Goal: Task Accomplishment & Management: Manage account settings

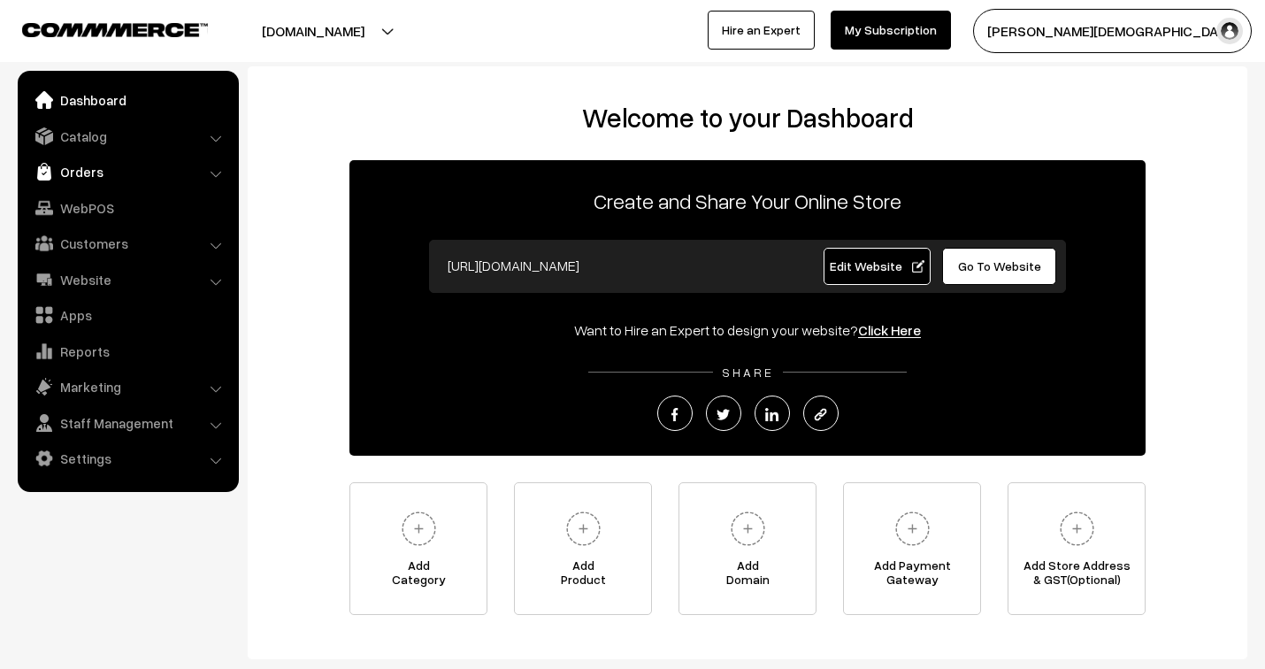
click at [86, 173] on link "Orders" at bounding box center [127, 172] width 211 height 32
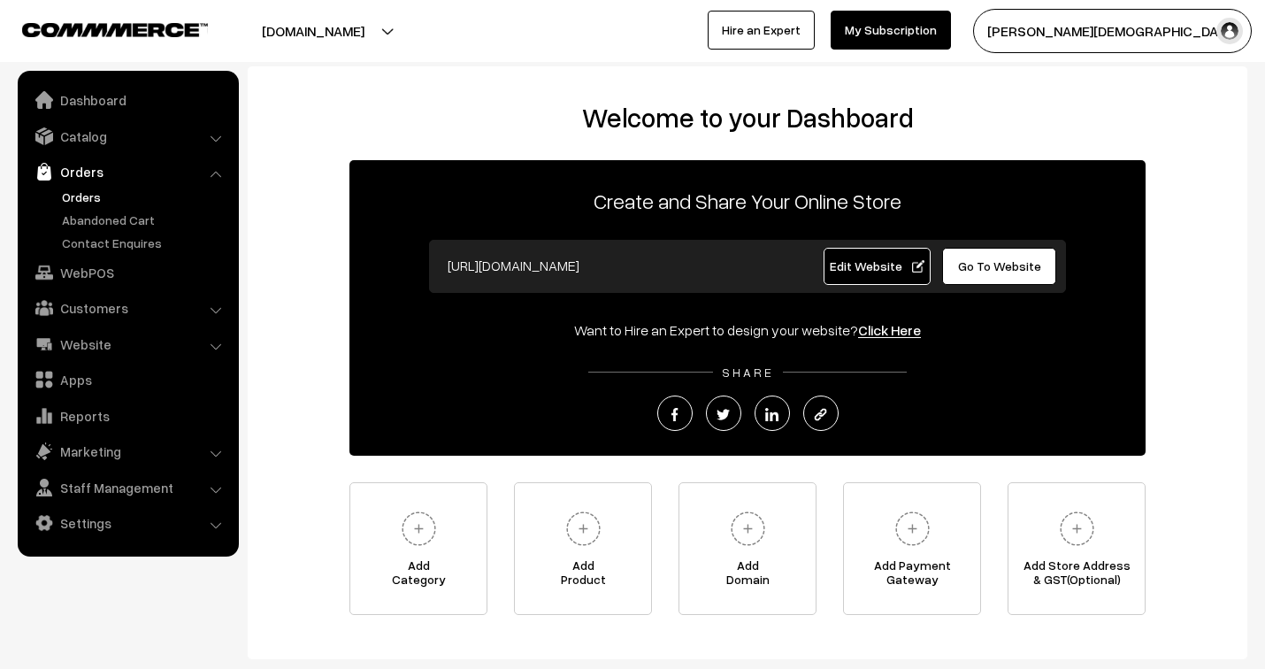
click at [76, 188] on link "Orders" at bounding box center [145, 197] width 175 height 19
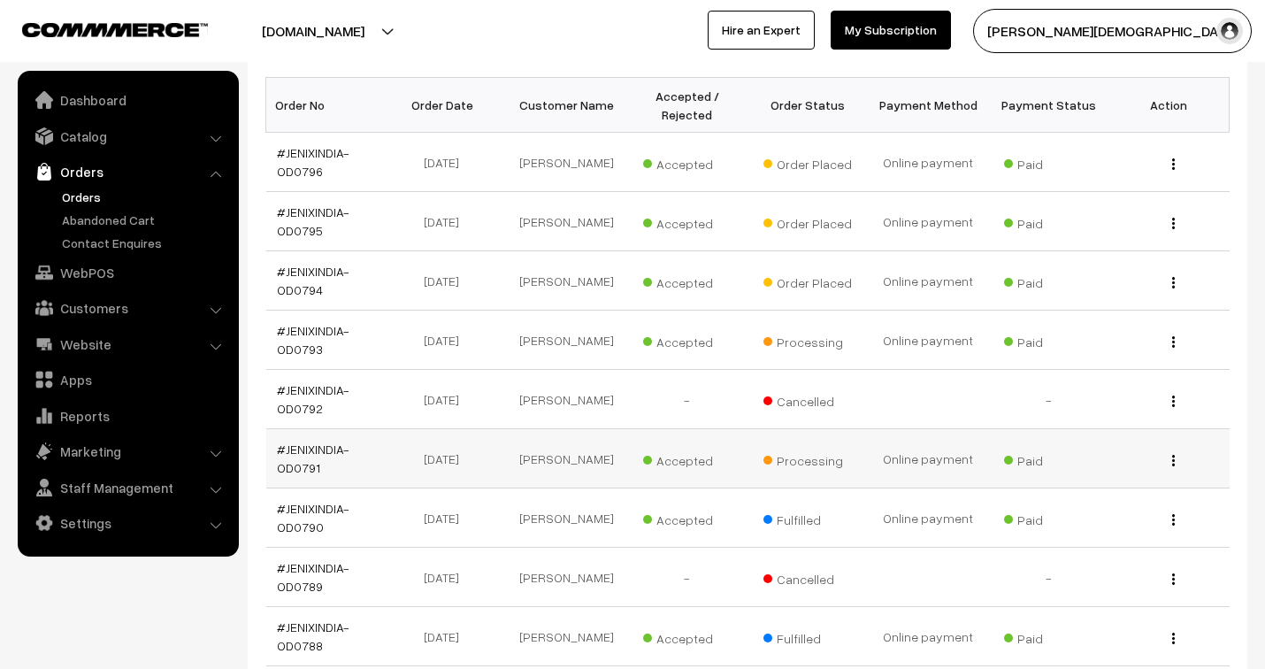
scroll to position [295, 0]
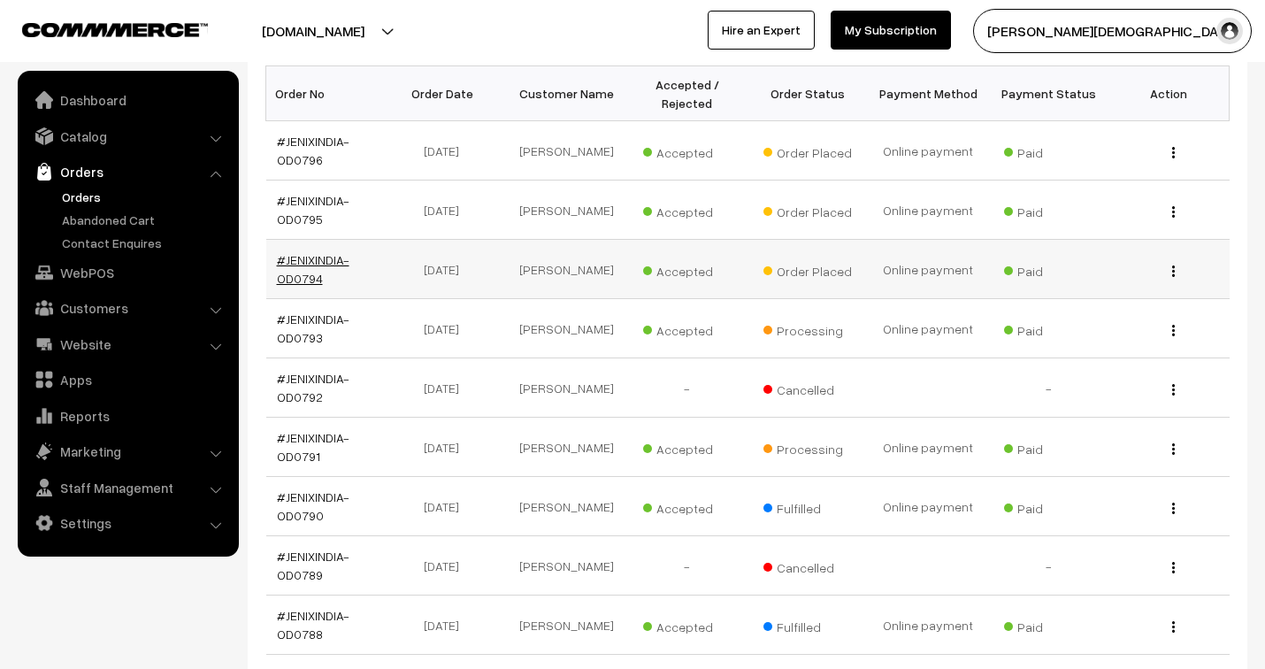
click at [326, 258] on link "#JENIXINDIA-OD0794" at bounding box center [313, 269] width 73 height 34
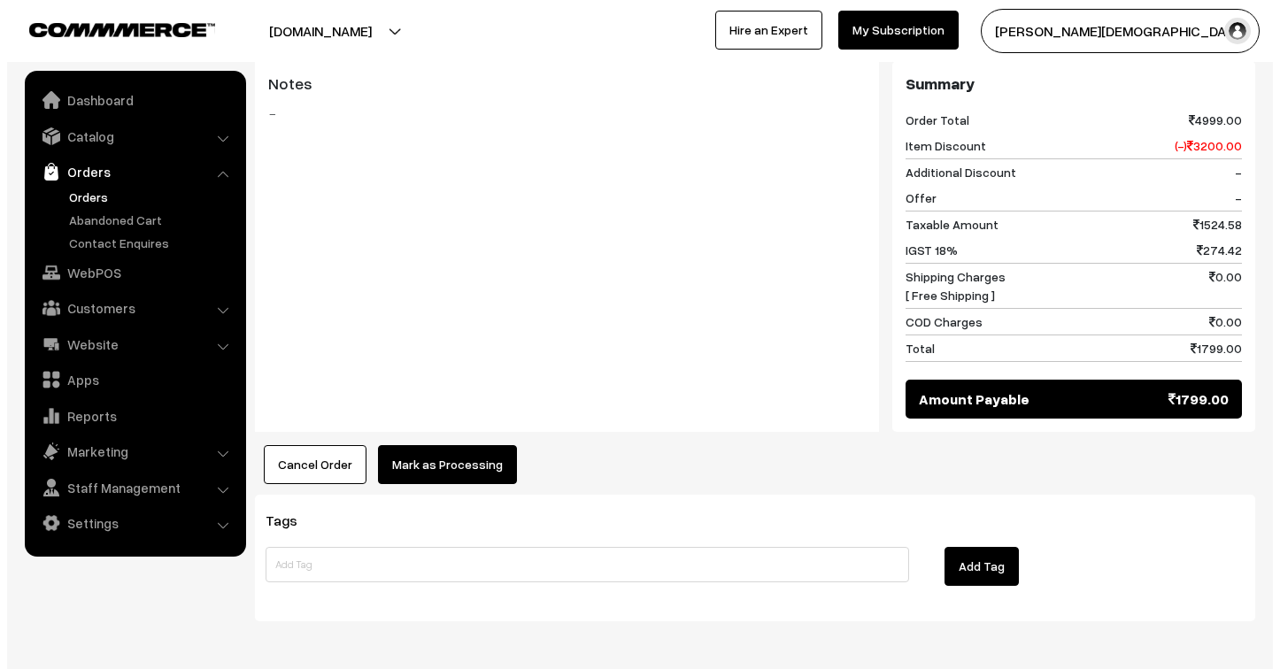
scroll to position [806, 0]
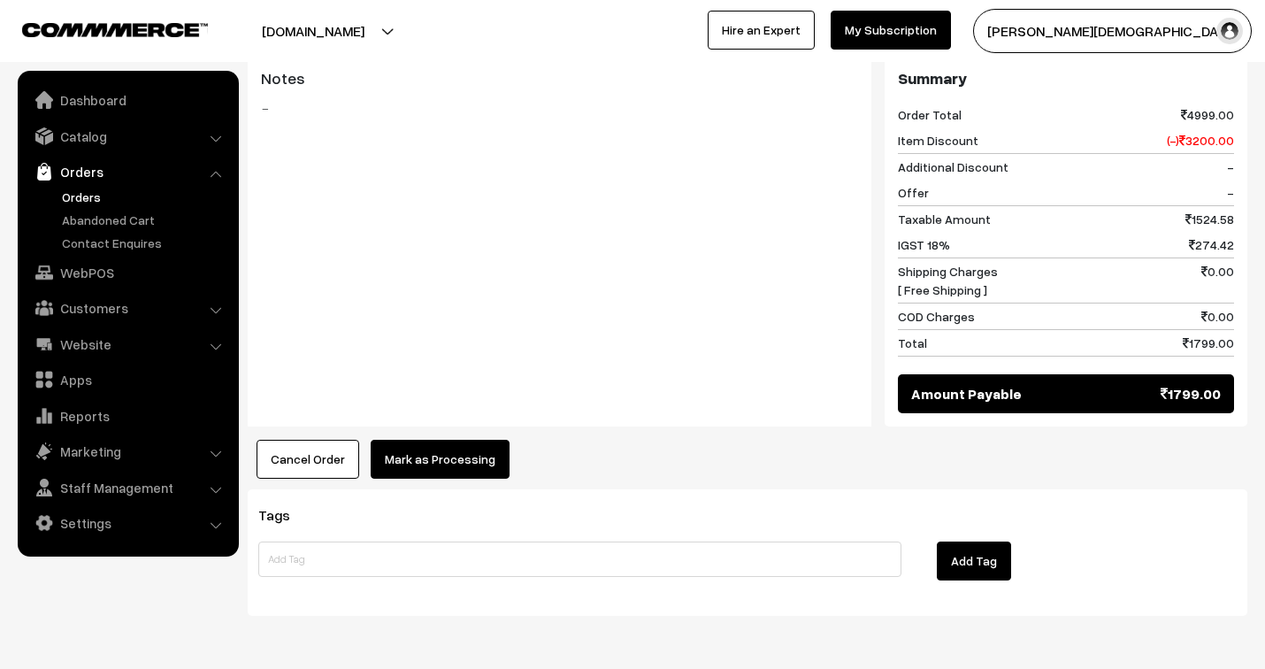
click at [438, 440] on button "Mark as Processing" at bounding box center [440, 459] width 139 height 39
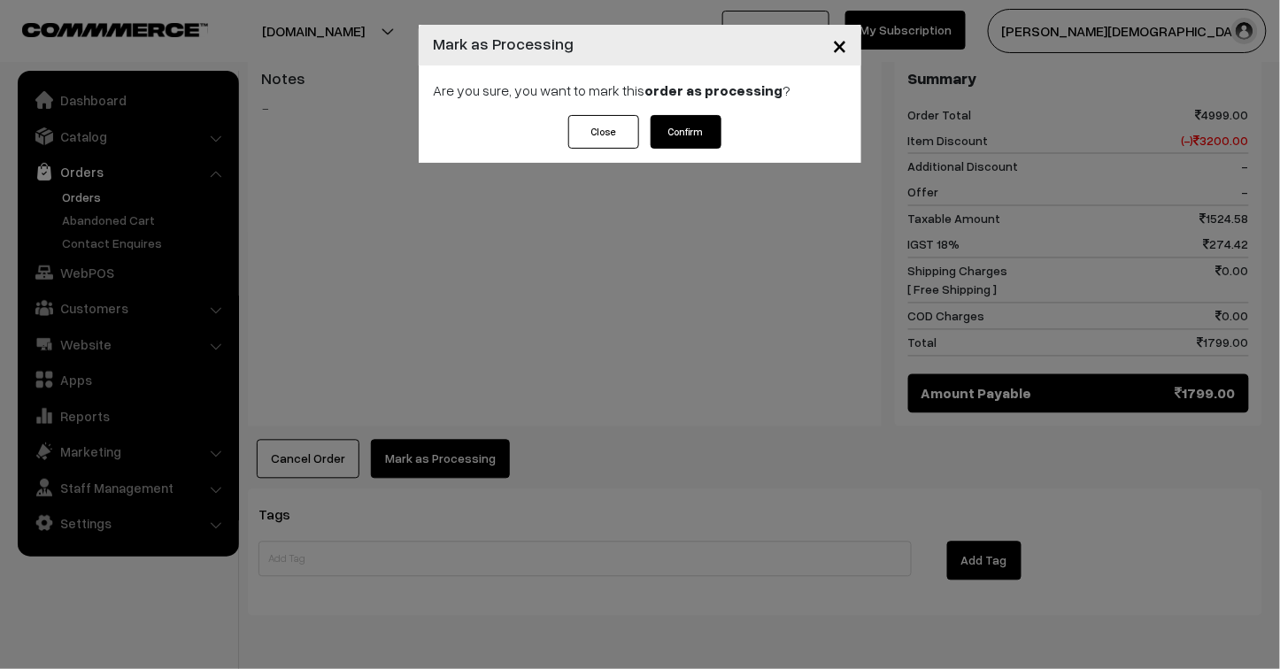
click at [677, 126] on button "Confirm" at bounding box center [685, 132] width 71 height 34
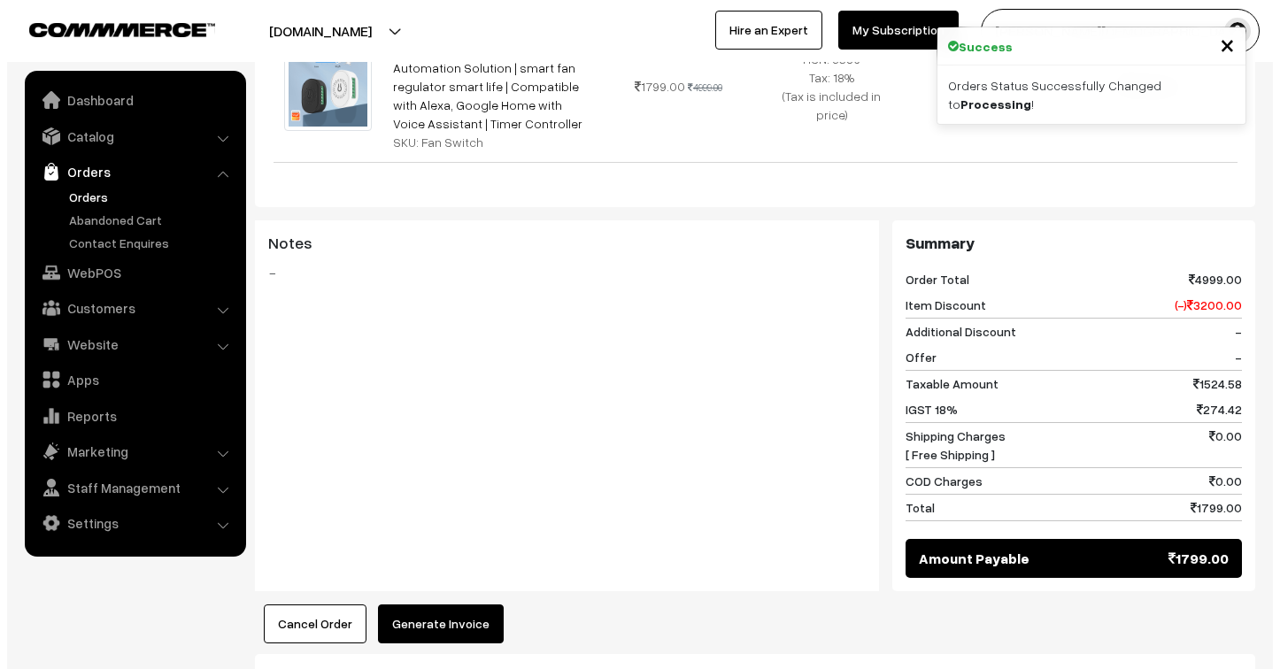
scroll to position [806, 0]
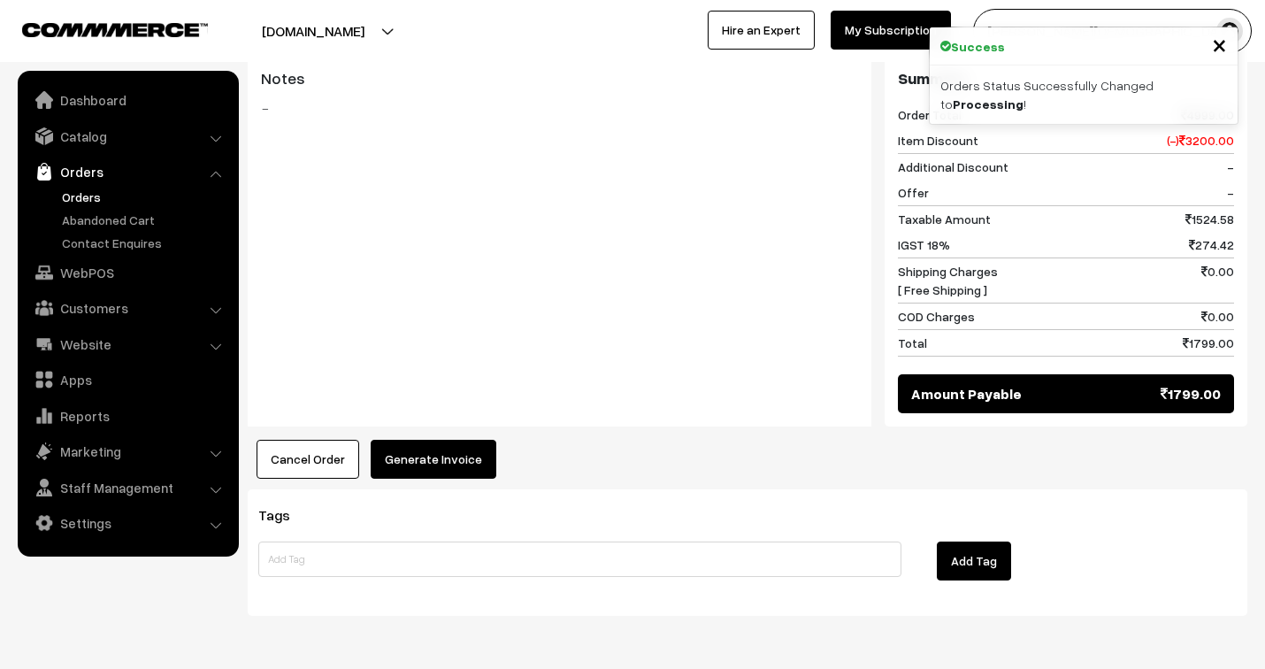
click at [457, 440] on button "Generate Invoice" at bounding box center [434, 459] width 126 height 39
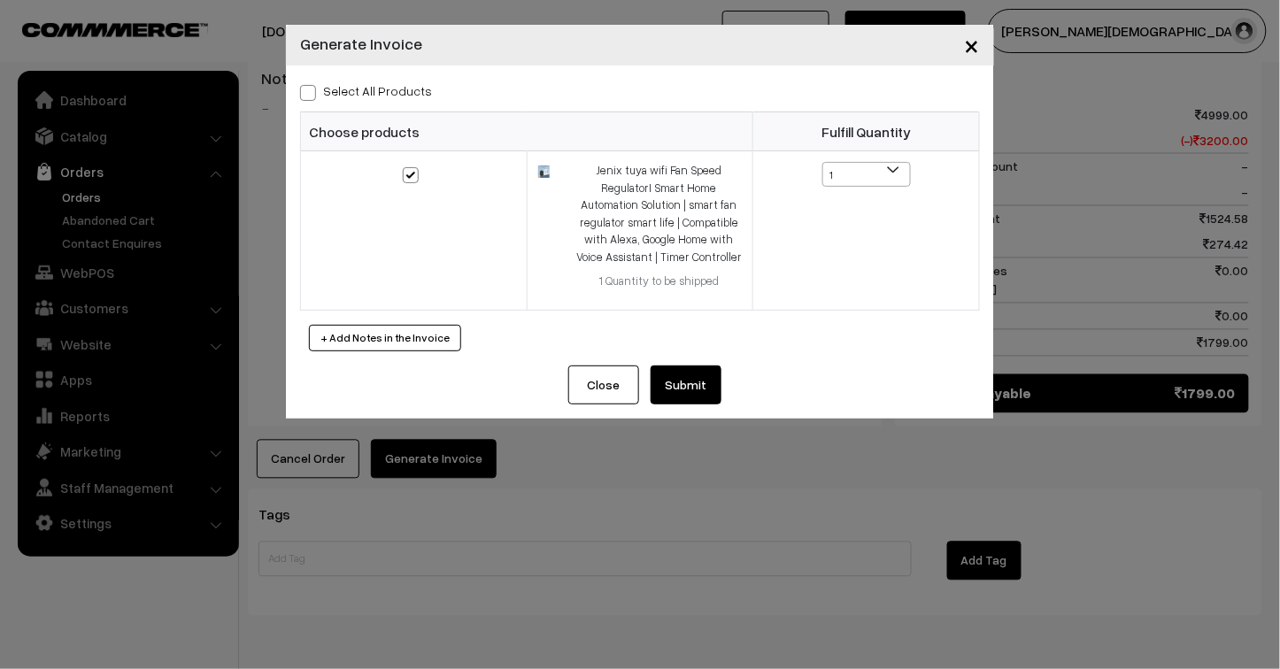
click at [689, 388] on button "Submit" at bounding box center [685, 384] width 71 height 39
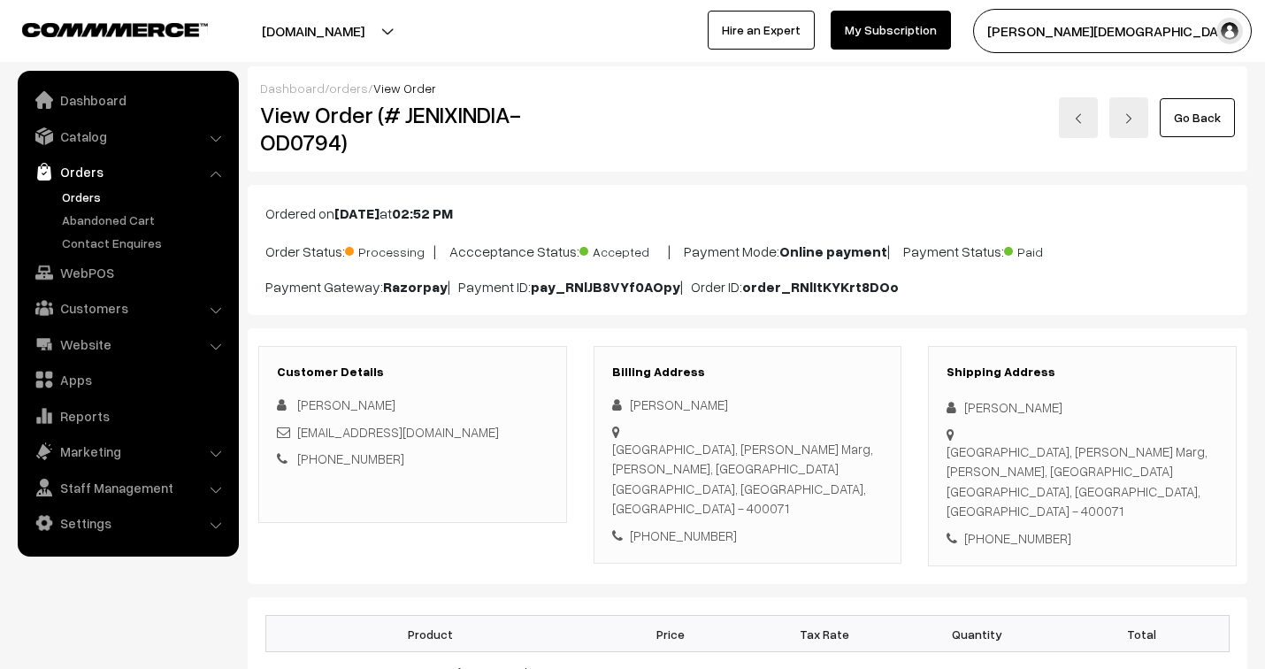
click at [347, 82] on link "orders" at bounding box center [348, 88] width 39 height 15
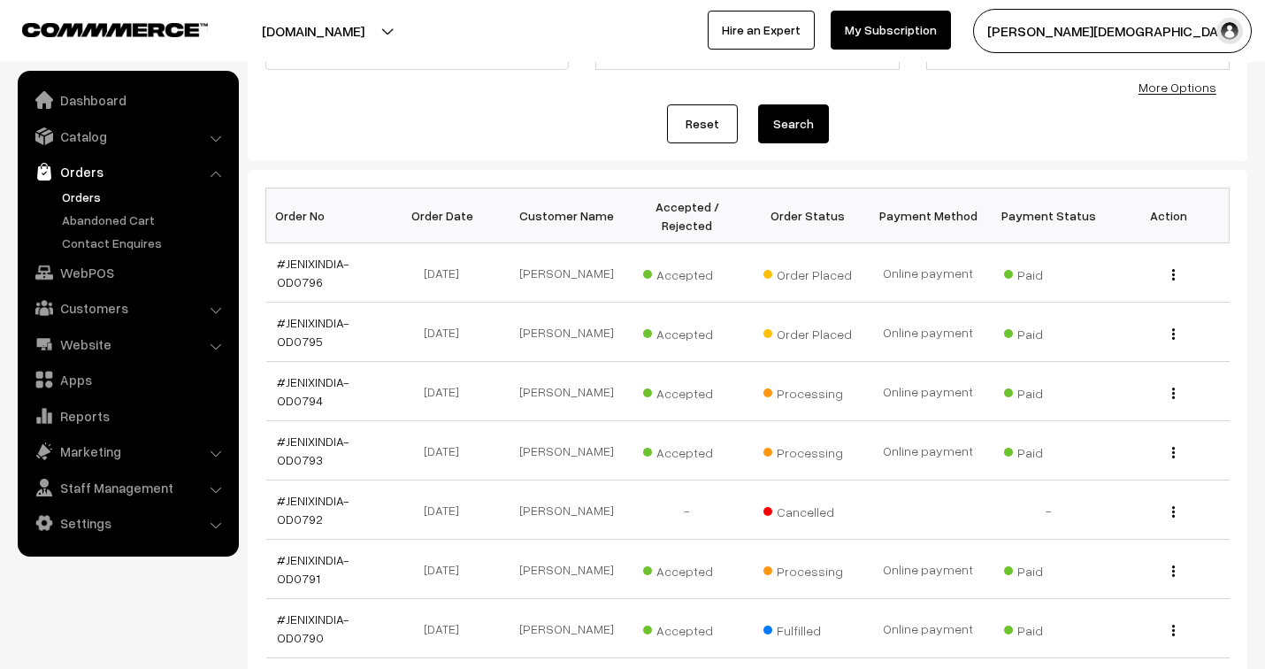
scroll to position [196, 0]
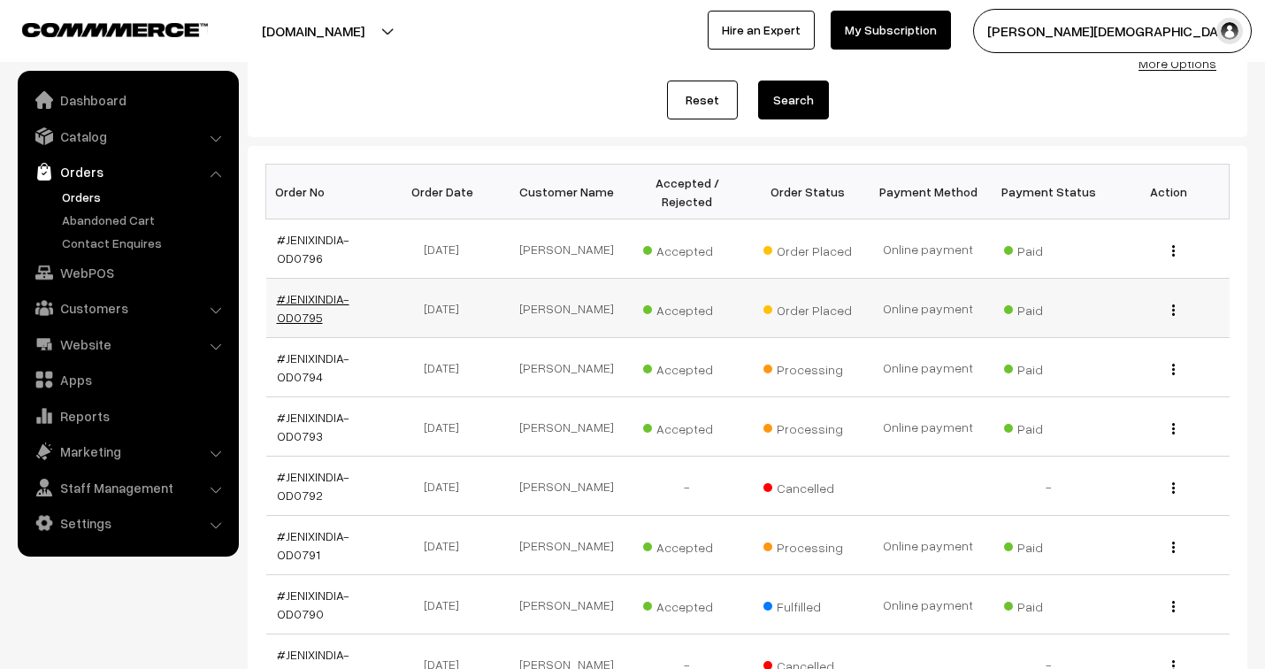
click at [304, 301] on link "#JENIXINDIA-OD0795" at bounding box center [313, 308] width 73 height 34
click at [339, 299] on link "#JENIXINDIA-OD0795" at bounding box center [313, 308] width 73 height 34
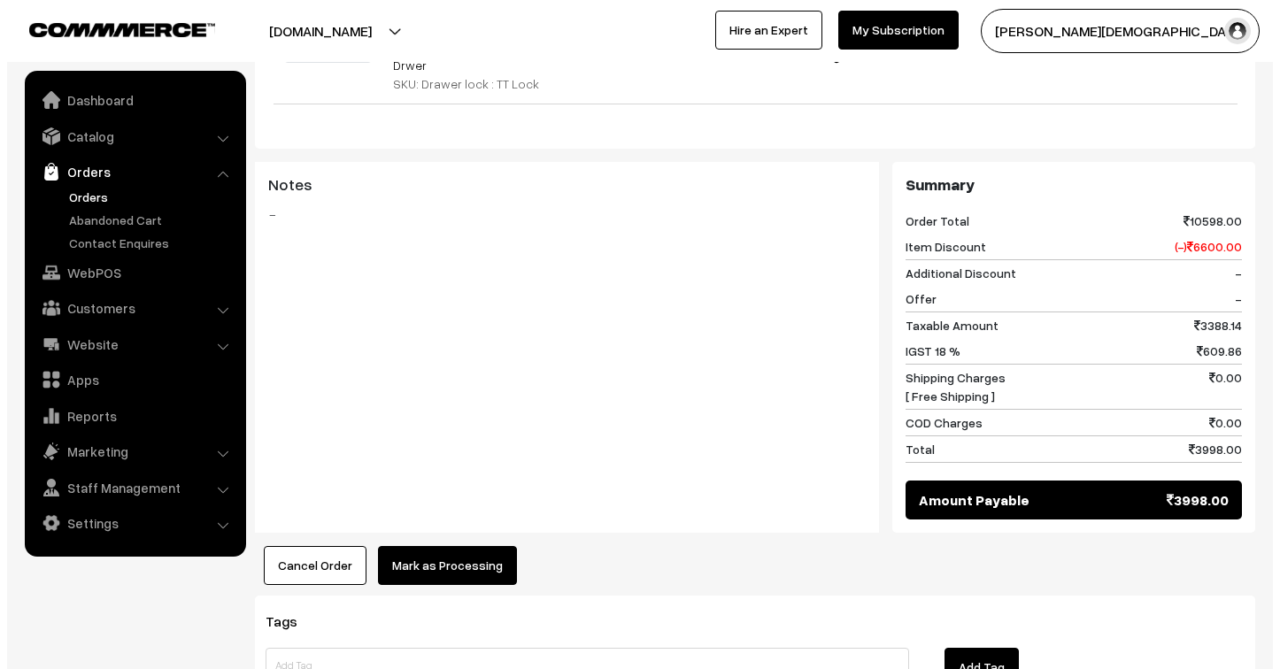
scroll to position [786, 0]
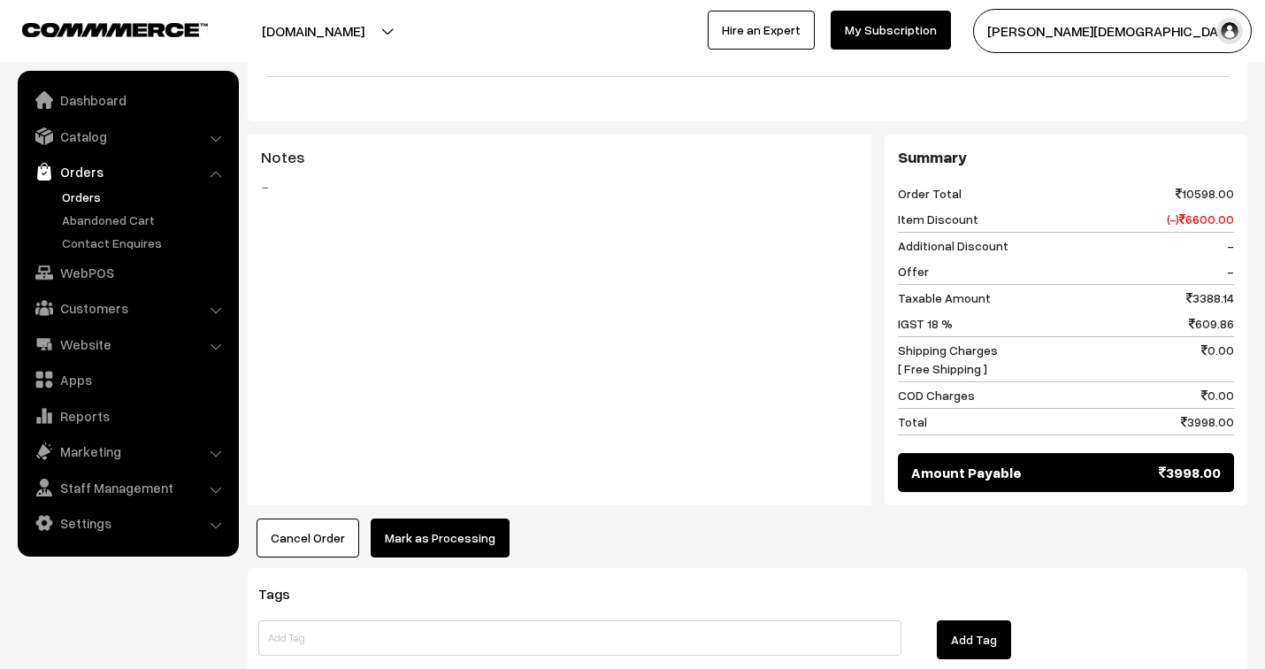
click at [456, 519] on button "Mark as Processing" at bounding box center [440, 538] width 139 height 39
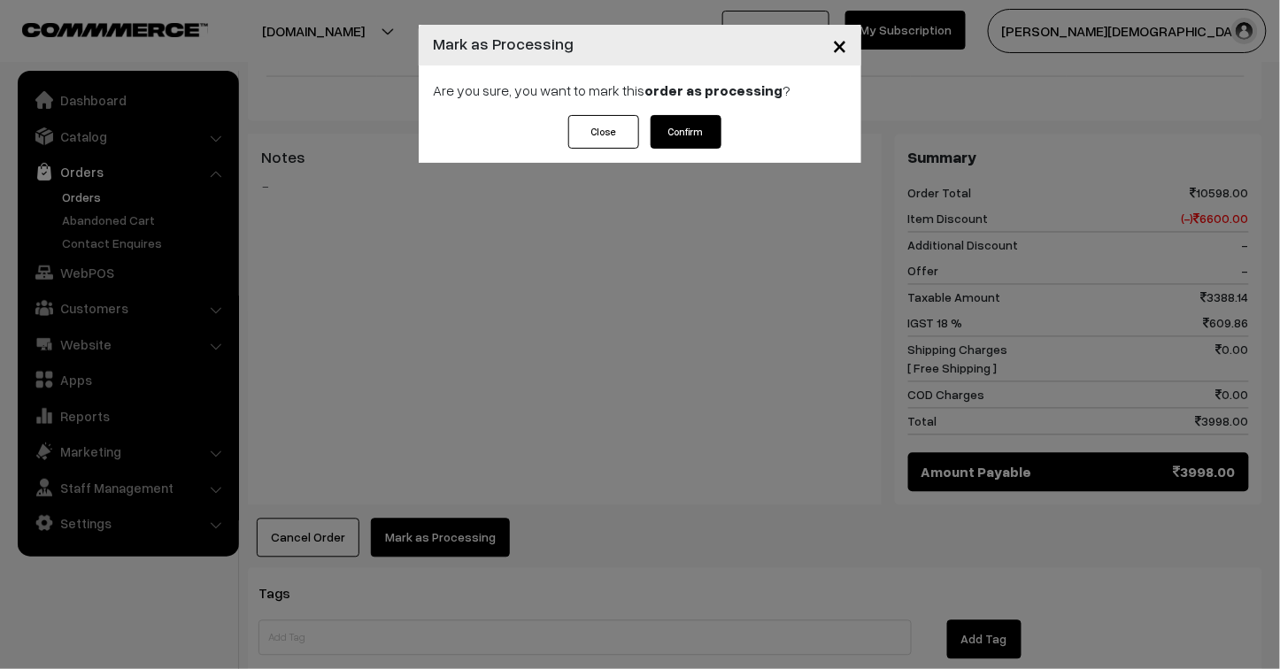
click at [681, 136] on button "Confirm" at bounding box center [685, 132] width 71 height 34
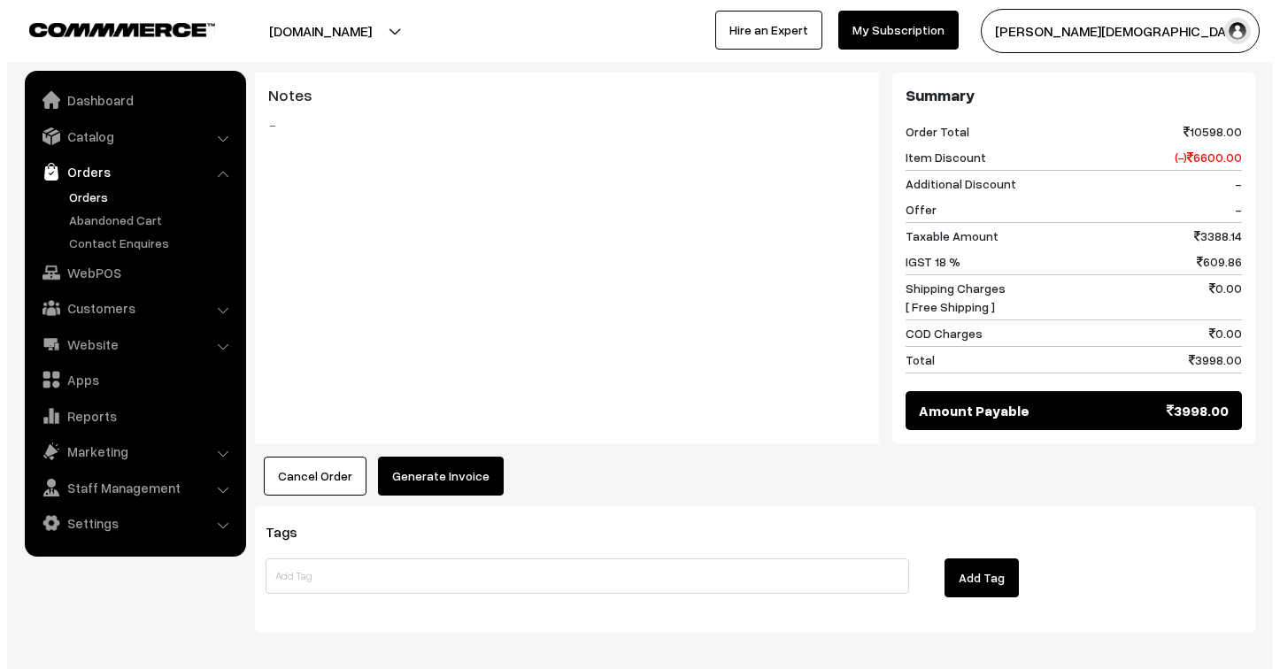
scroll to position [868, 0]
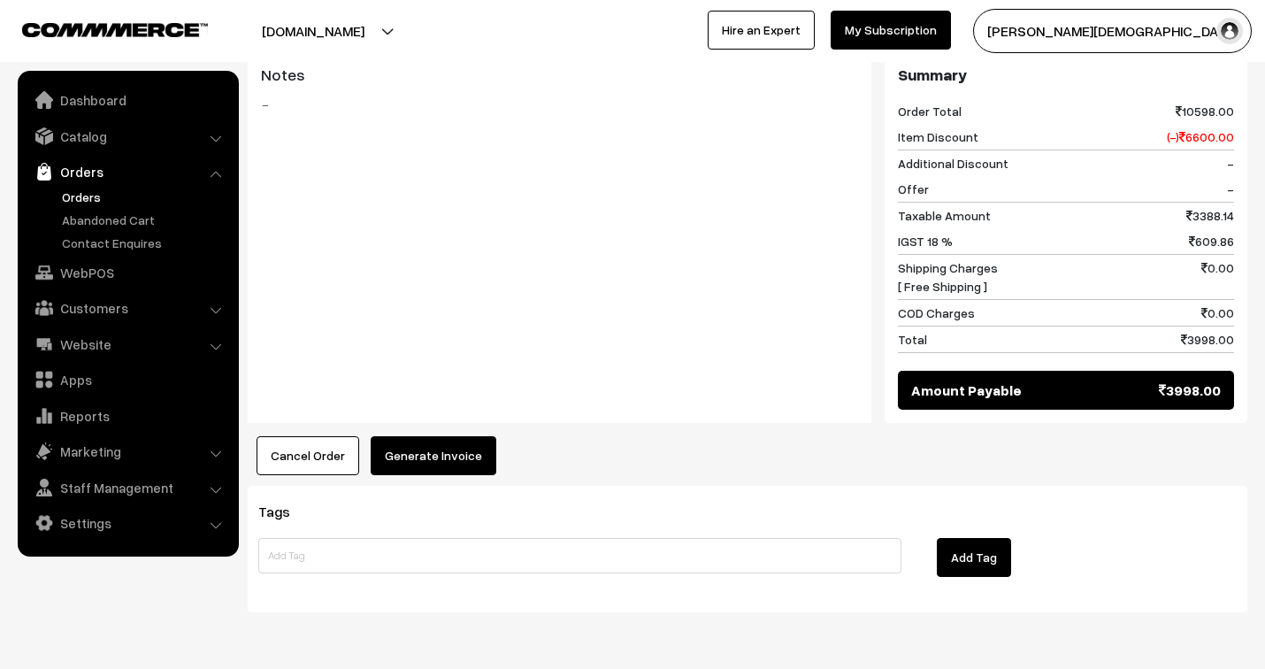
click at [465, 436] on button "Generate Invoice" at bounding box center [434, 455] width 126 height 39
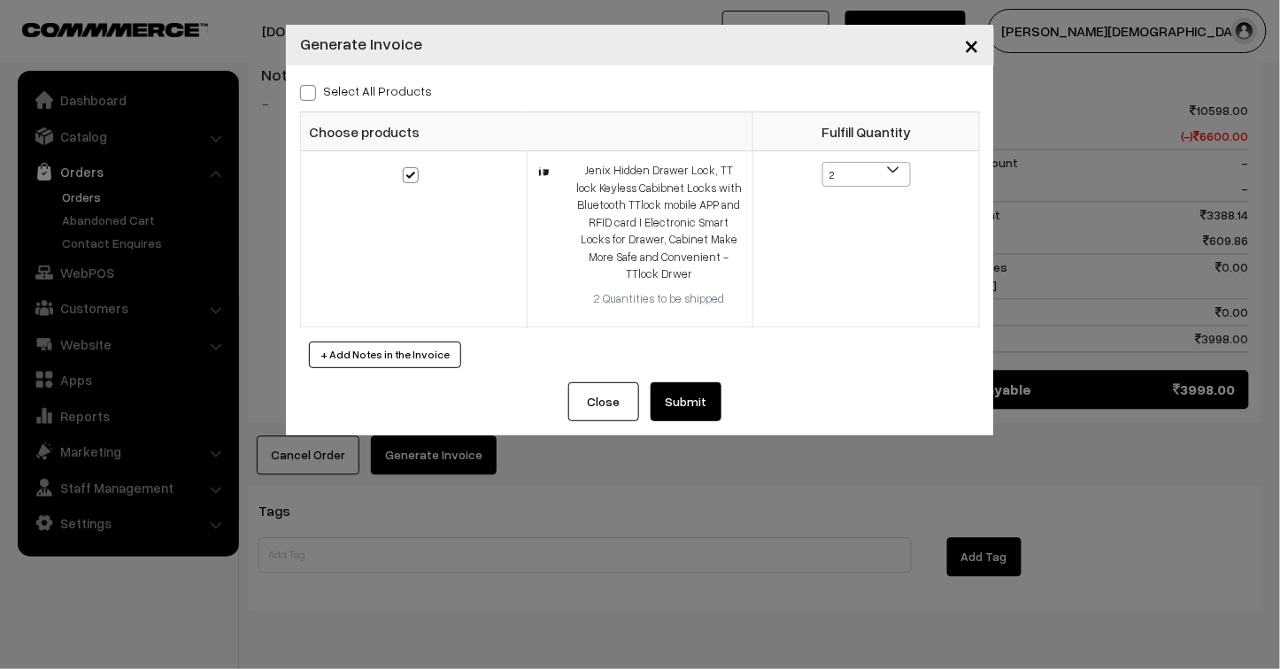
click at [694, 409] on button "Submit" at bounding box center [685, 401] width 71 height 39
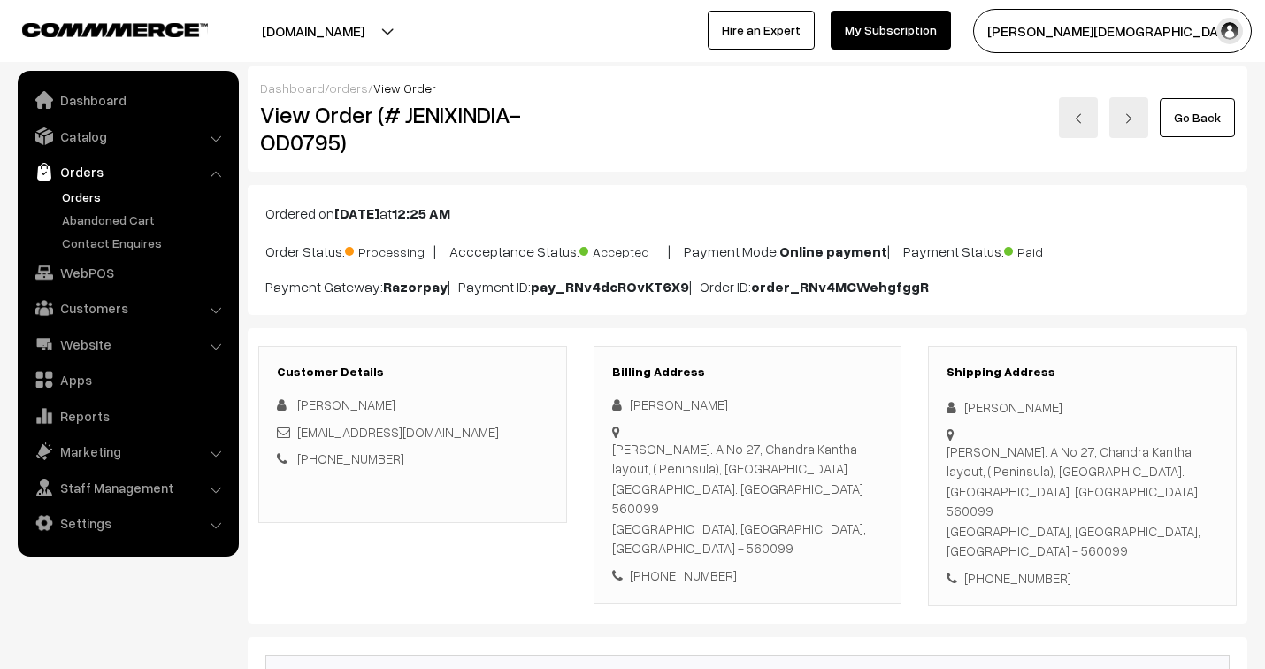
click at [348, 83] on link "orders" at bounding box center [348, 88] width 39 height 15
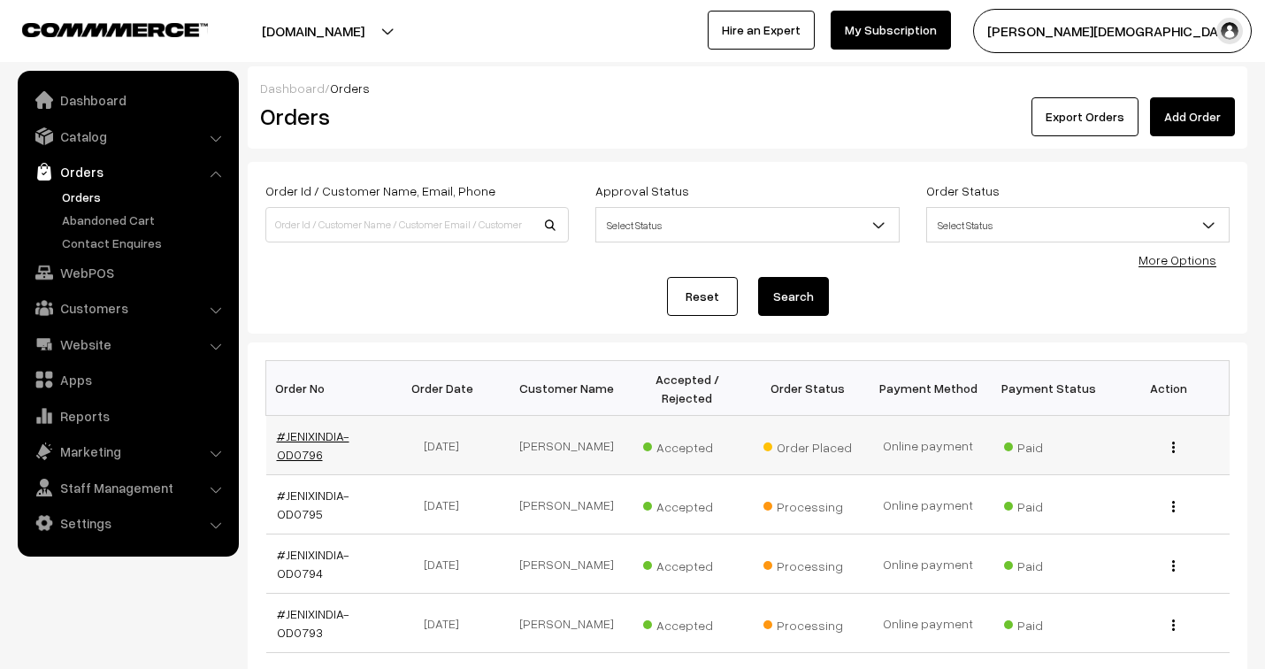
click at [310, 436] on link "#JENIXINDIA-OD0796" at bounding box center [313, 445] width 73 height 34
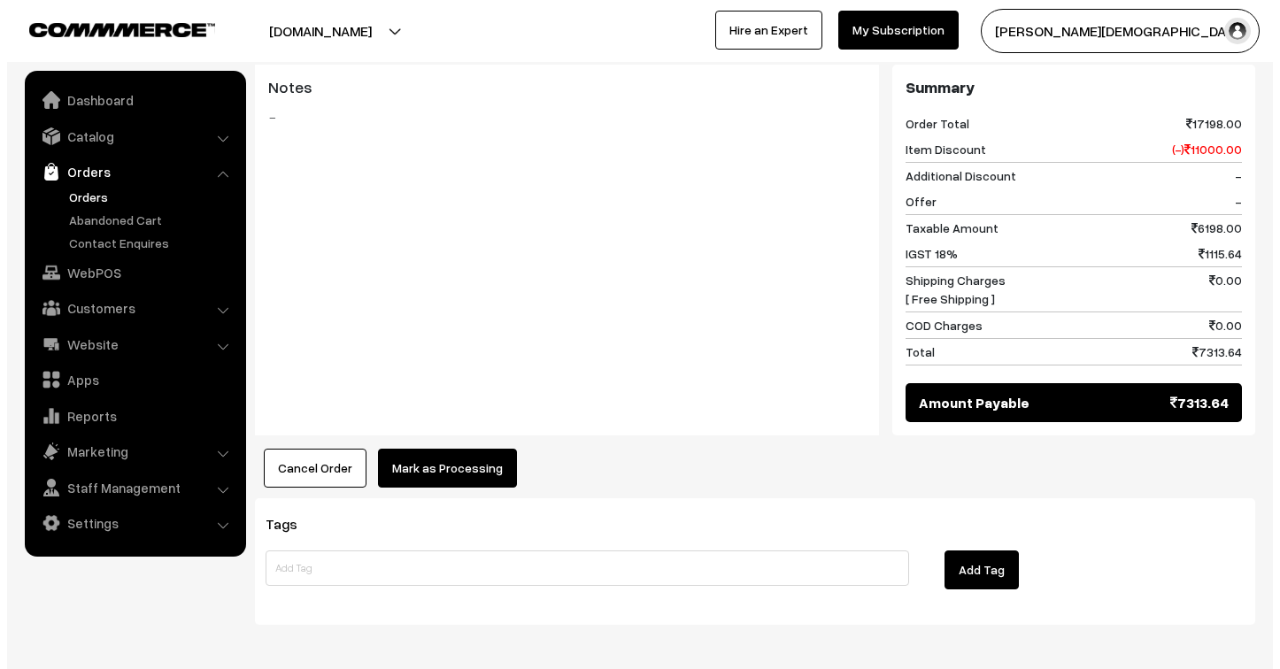
scroll to position [850, 0]
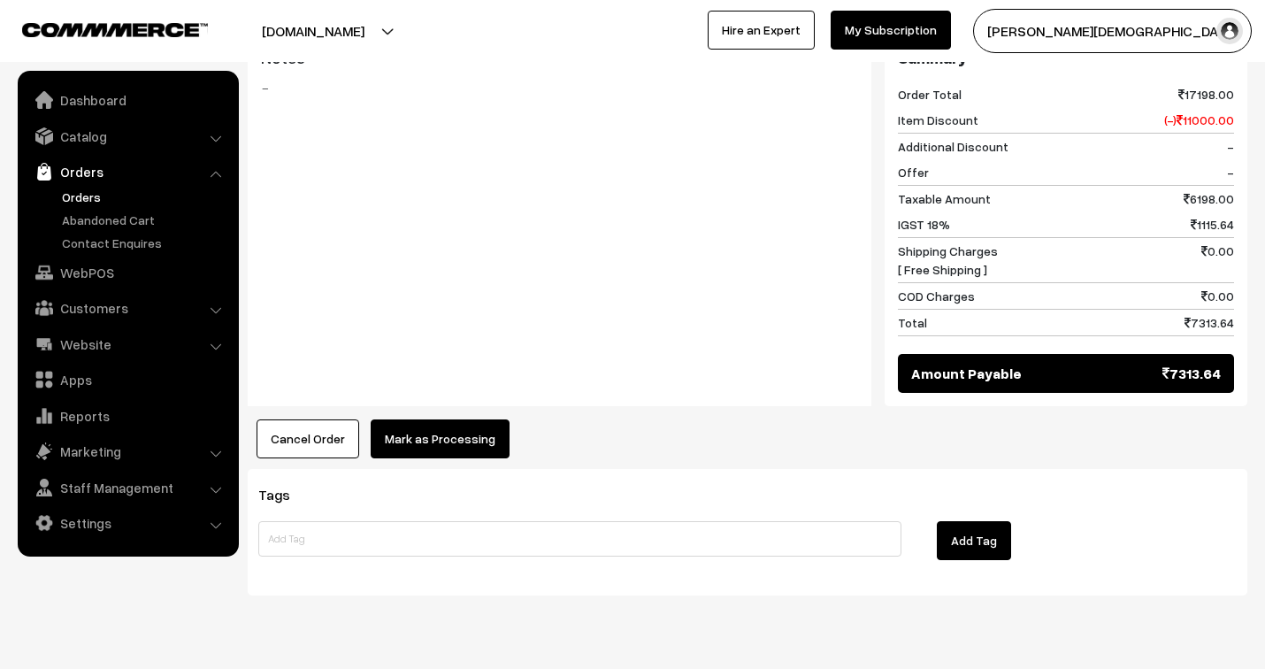
click at [435, 419] on button "Mark as Processing" at bounding box center [440, 438] width 139 height 39
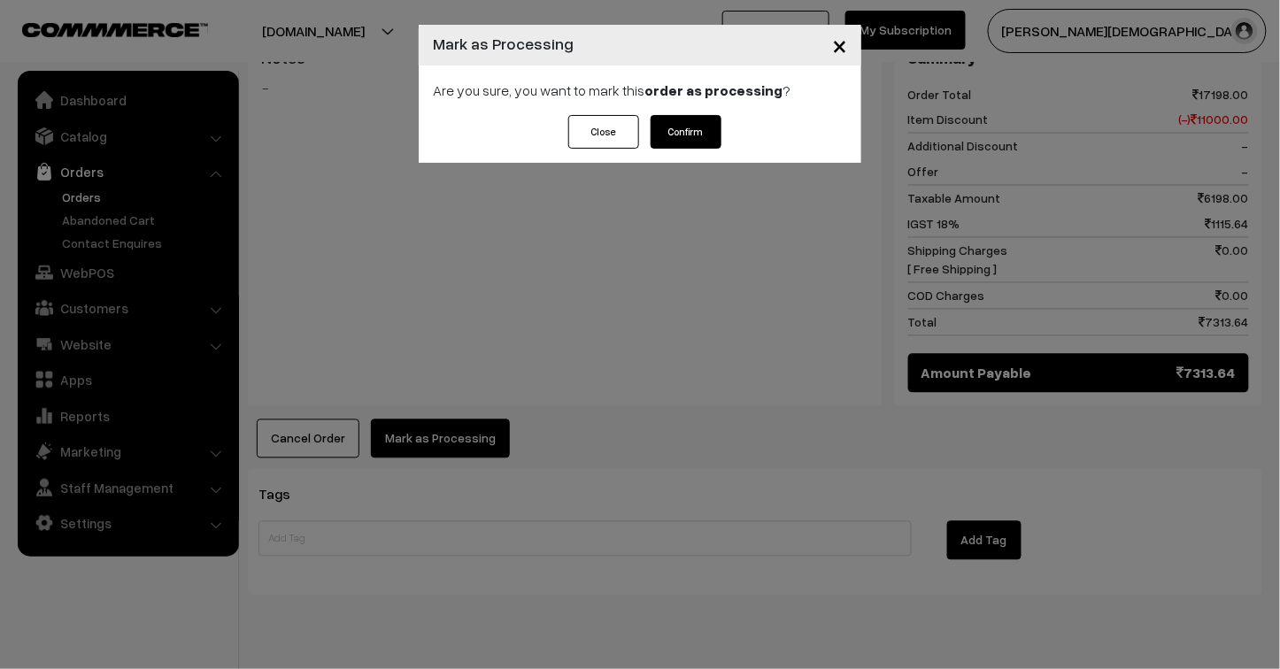
click at [688, 127] on button "Confirm" at bounding box center [685, 132] width 71 height 34
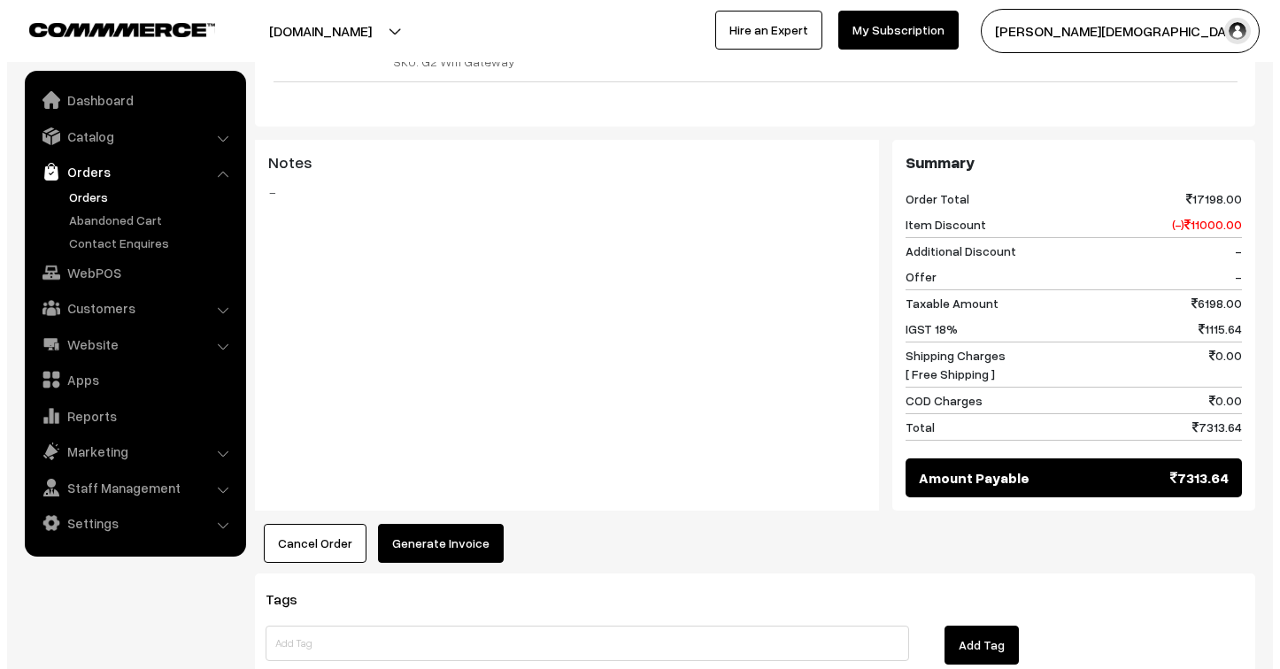
scroll to position [850, 0]
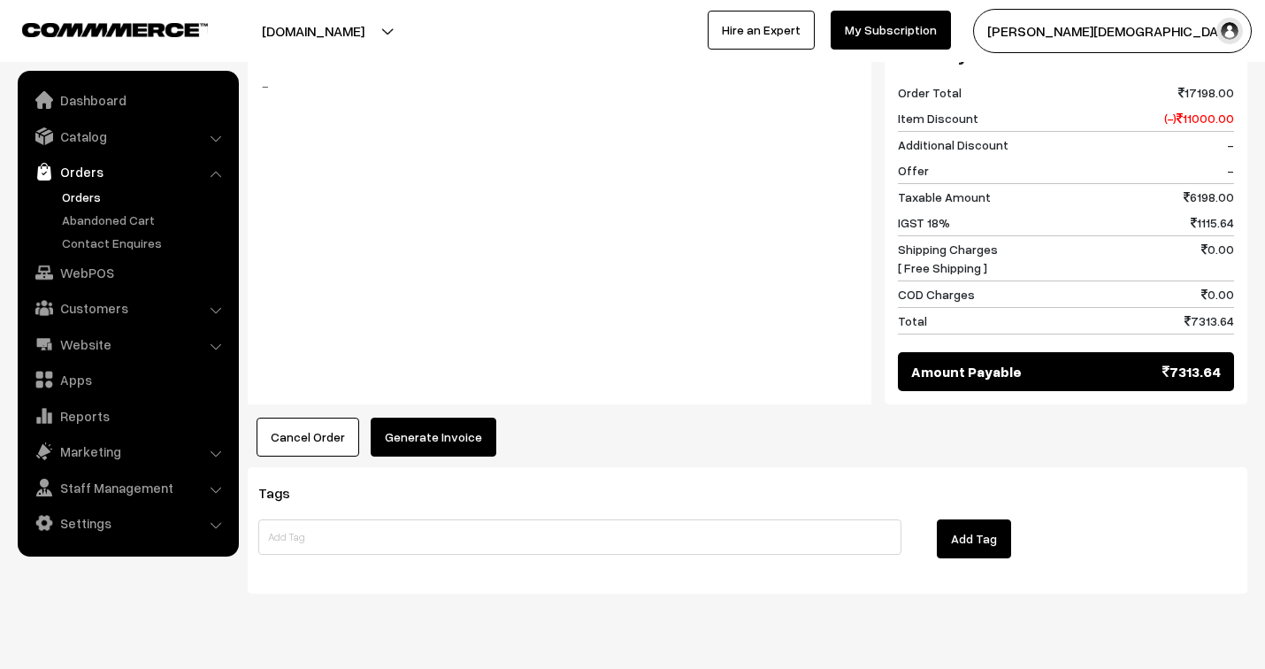
click at [432, 418] on button "Generate Invoice" at bounding box center [434, 437] width 126 height 39
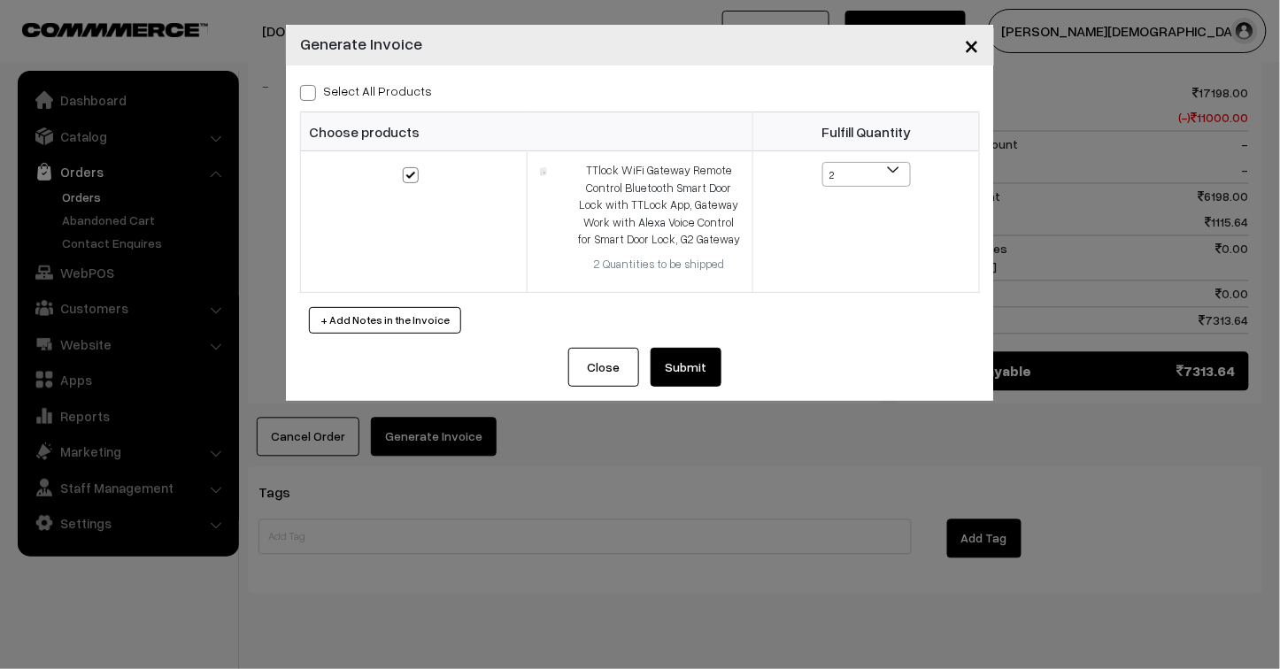
click at [692, 375] on button "Submit" at bounding box center [685, 367] width 71 height 39
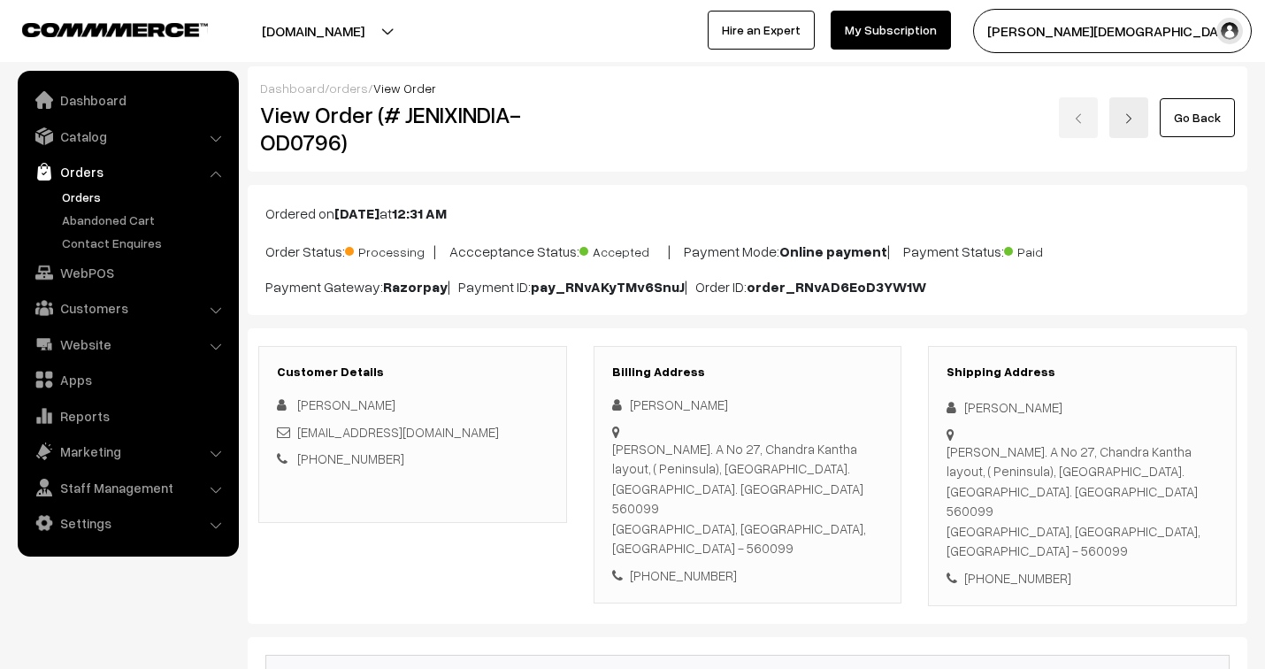
scroll to position [850, 0]
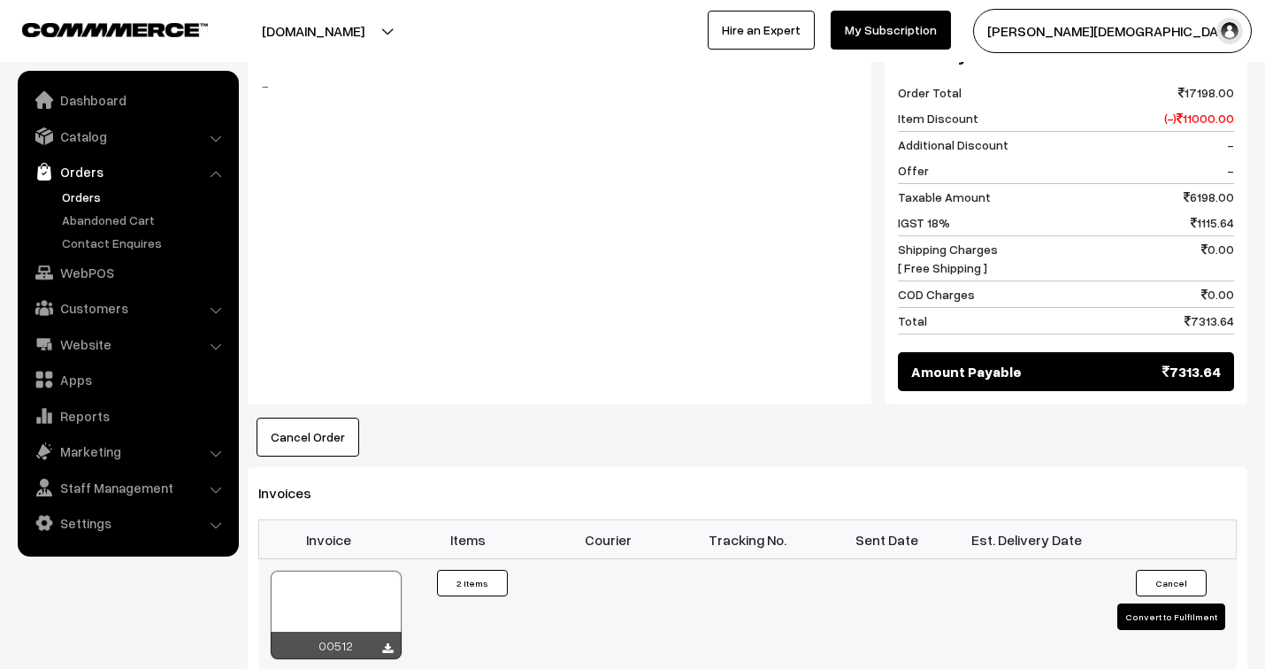
click at [343, 571] on div at bounding box center [336, 615] width 131 height 88
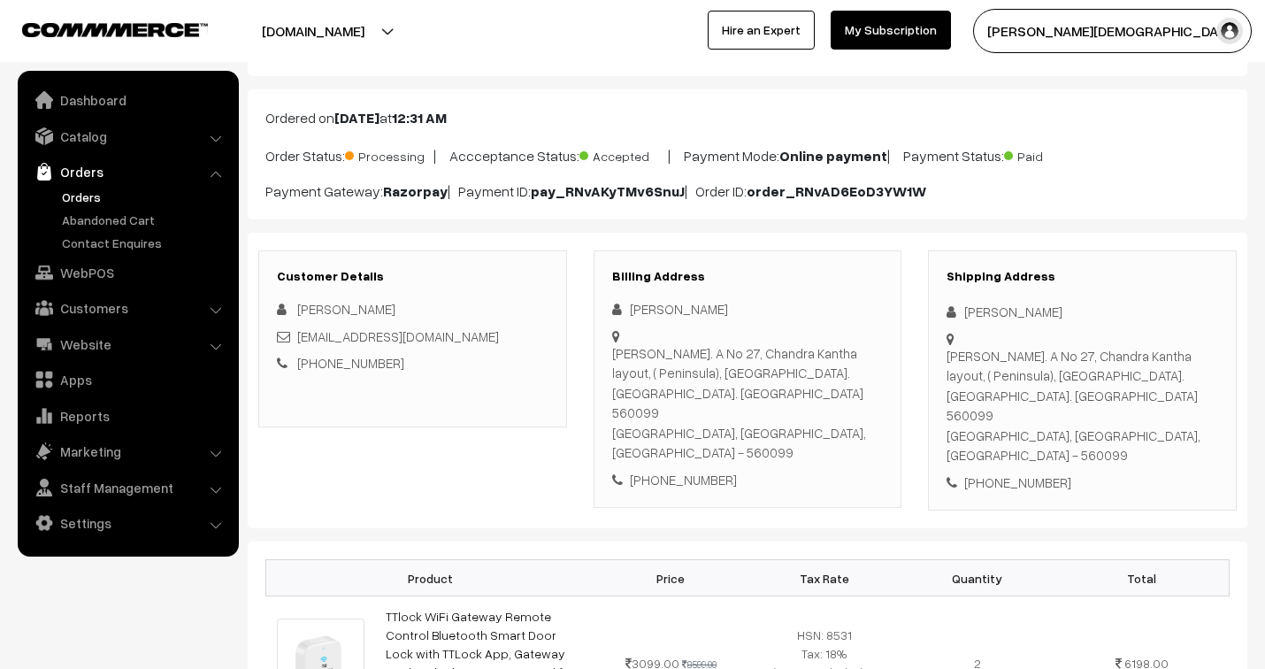
scroll to position [0, 0]
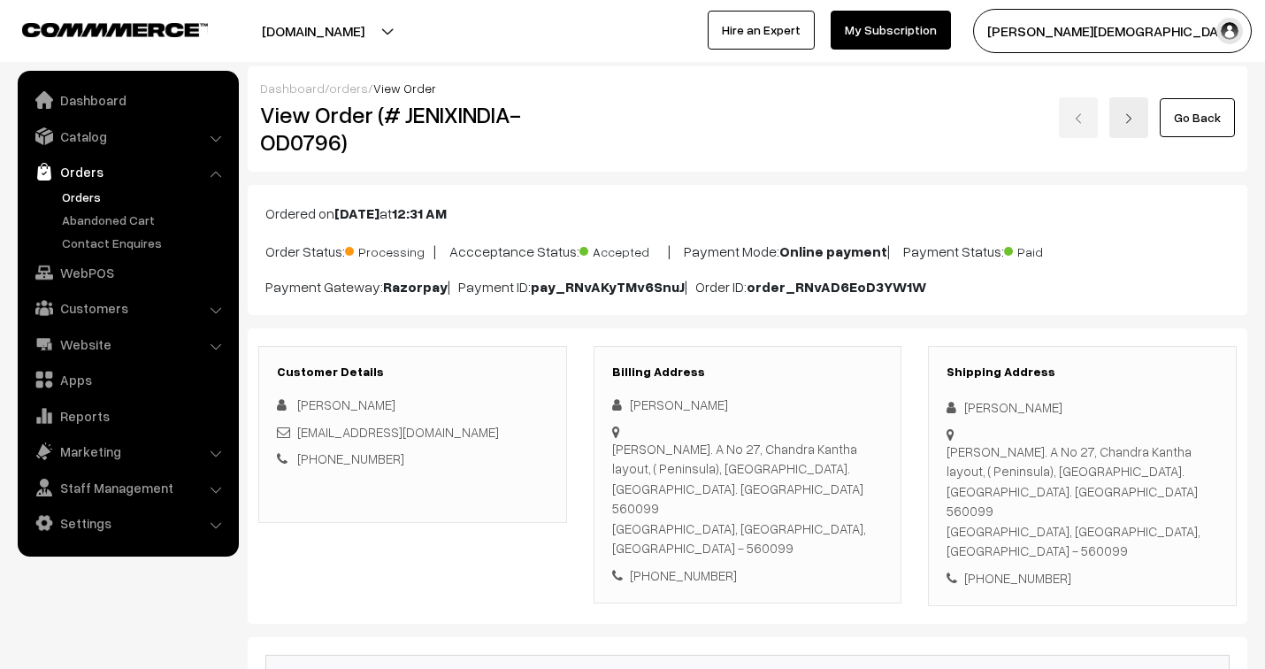
click at [345, 85] on link "orders" at bounding box center [348, 88] width 39 height 15
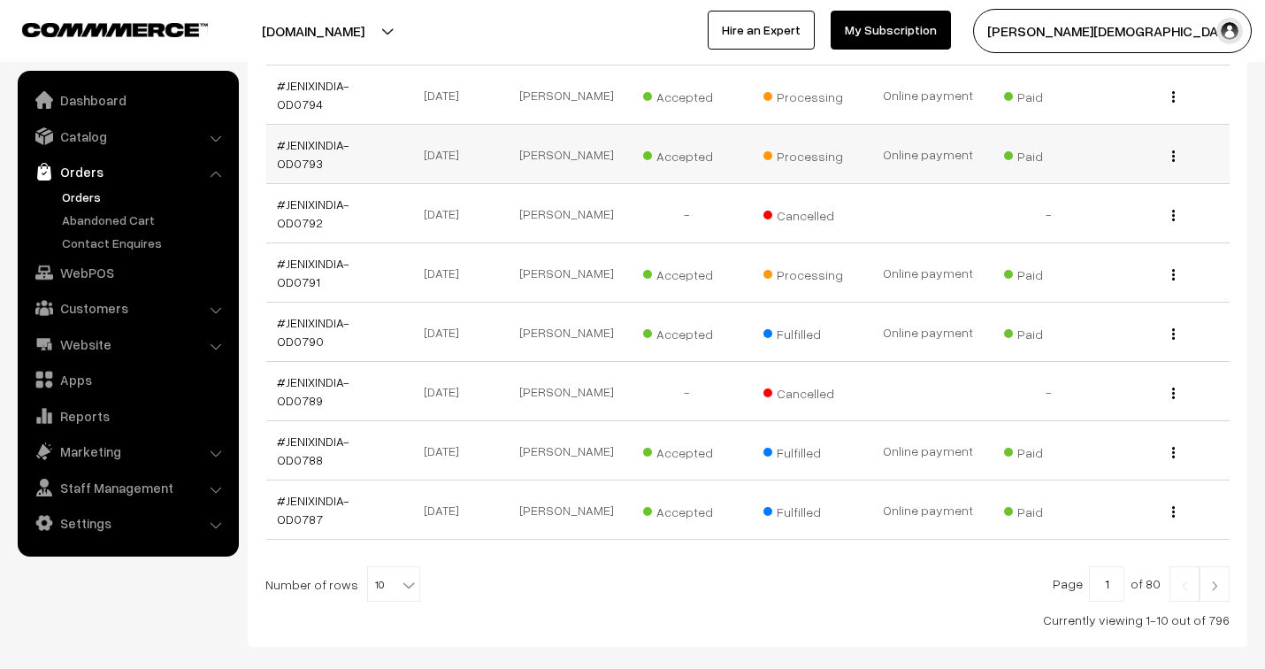
scroll to position [491, 0]
